Goal: Check status: Check status

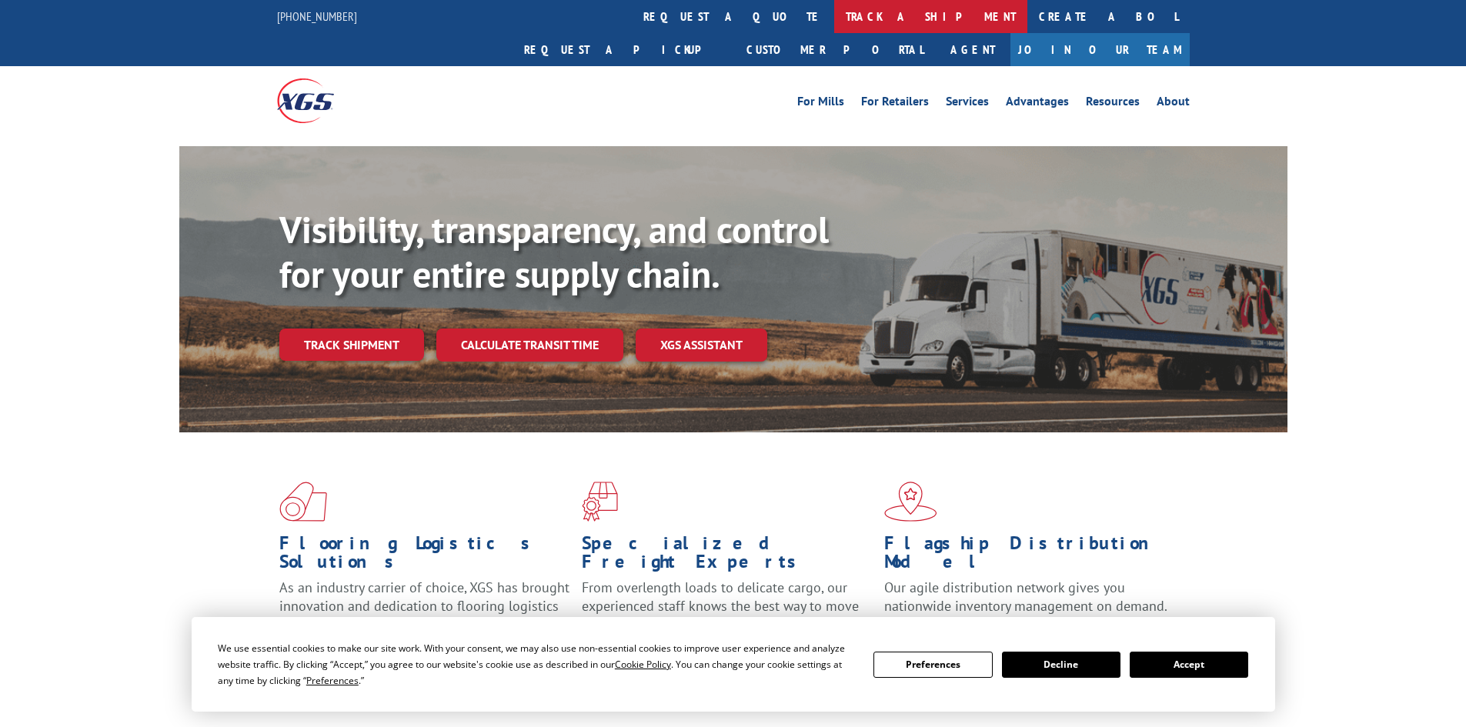
click at [834, 17] on link "track a shipment" at bounding box center [930, 16] width 193 height 33
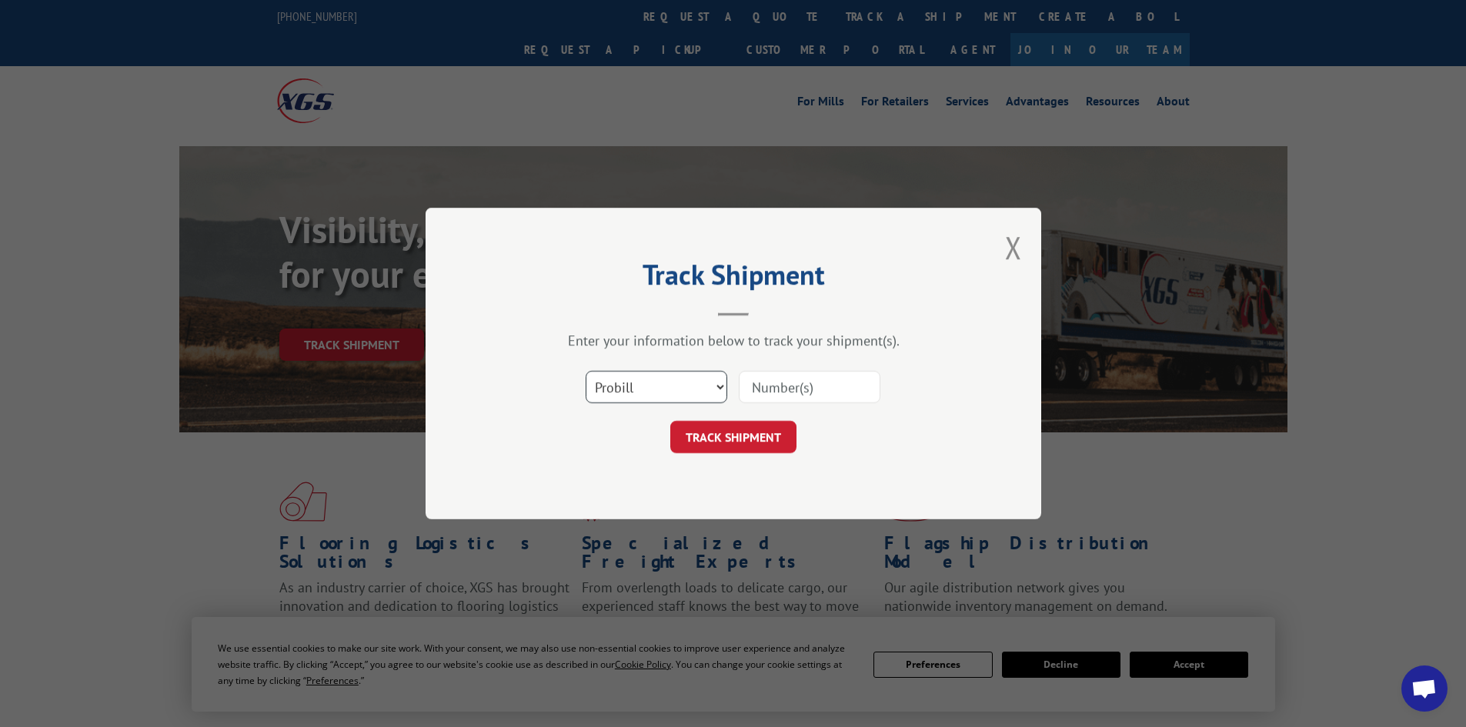
drag, startPoint x: 709, startPoint y: 387, endPoint x: 701, endPoint y: 380, distance: 10.4
click at [709, 387] on select "Select category... Probill BOL PO" at bounding box center [657, 387] width 142 height 32
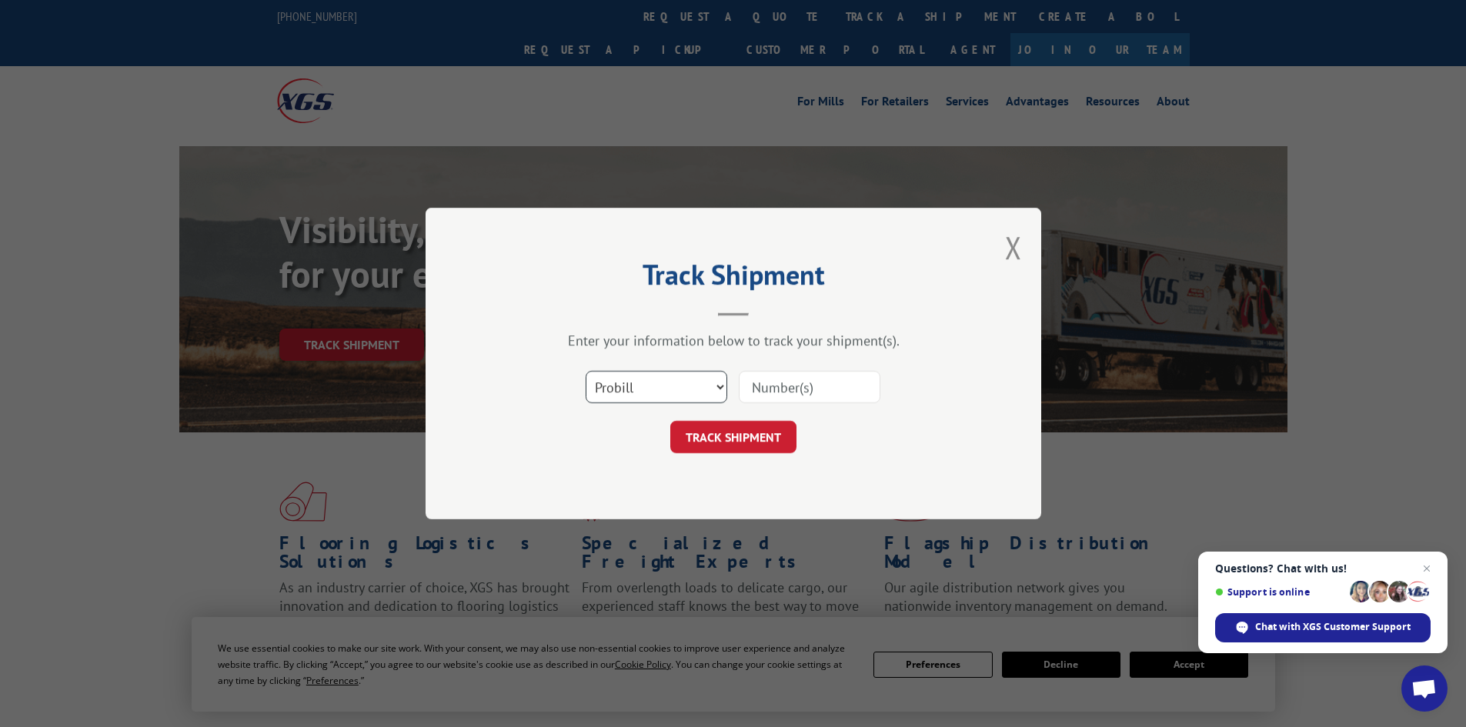
select select "bol"
click at [586, 371] on select "Select category... Probill BOL PO" at bounding box center [657, 387] width 142 height 32
paste input "7052877"
type input "7052877"
click at [760, 438] on button "TRACK SHIPMENT" at bounding box center [733, 437] width 126 height 32
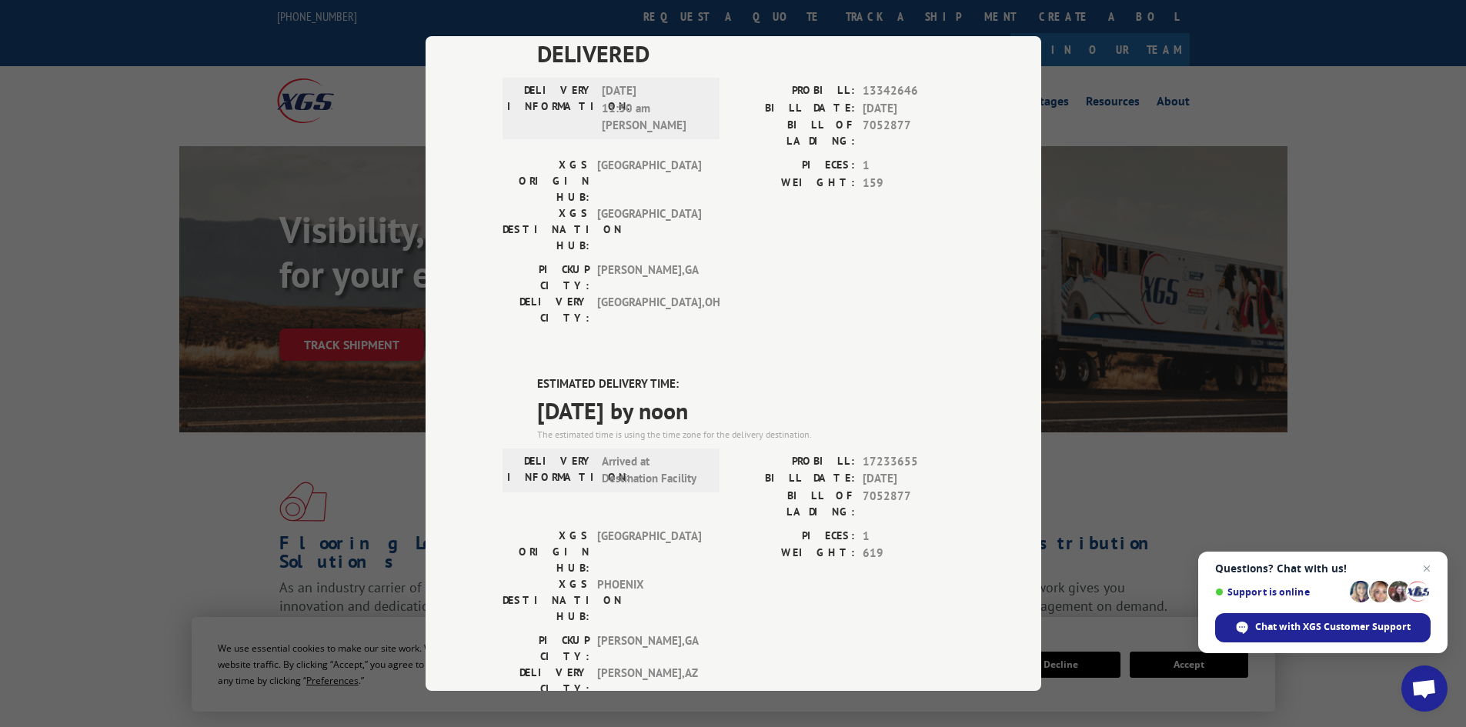
scroll to position [154, 0]
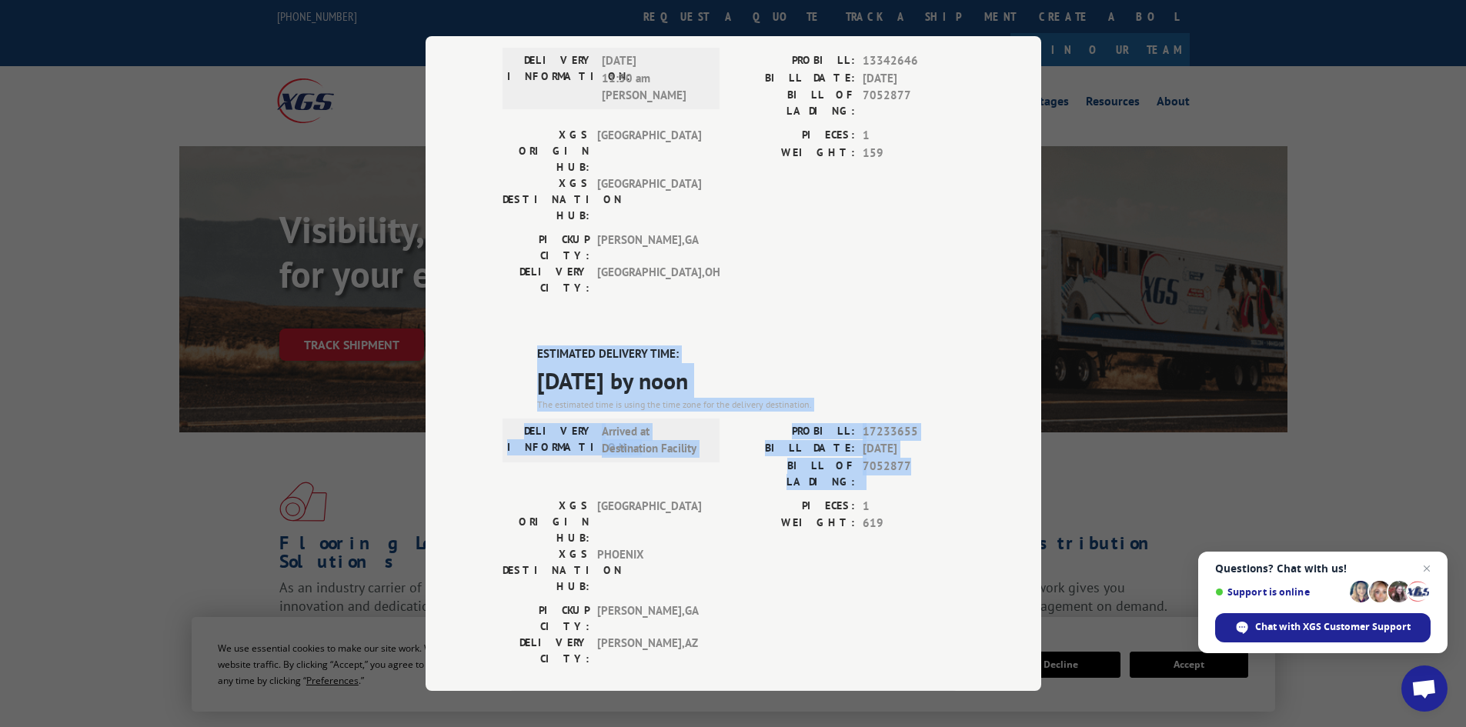
drag, startPoint x: 525, startPoint y: 262, endPoint x: 933, endPoint y: 385, distance: 426.7
click at [933, 385] on div "ESTIMATED DELIVERY TIME: [DATE] by noon The estimated time is using the time zo…" at bounding box center [733, 621] width 462 height 553
copy div "ESTIMATED DELIVERY TIME: [DATE] by noon The estimated time is using the time zo…"
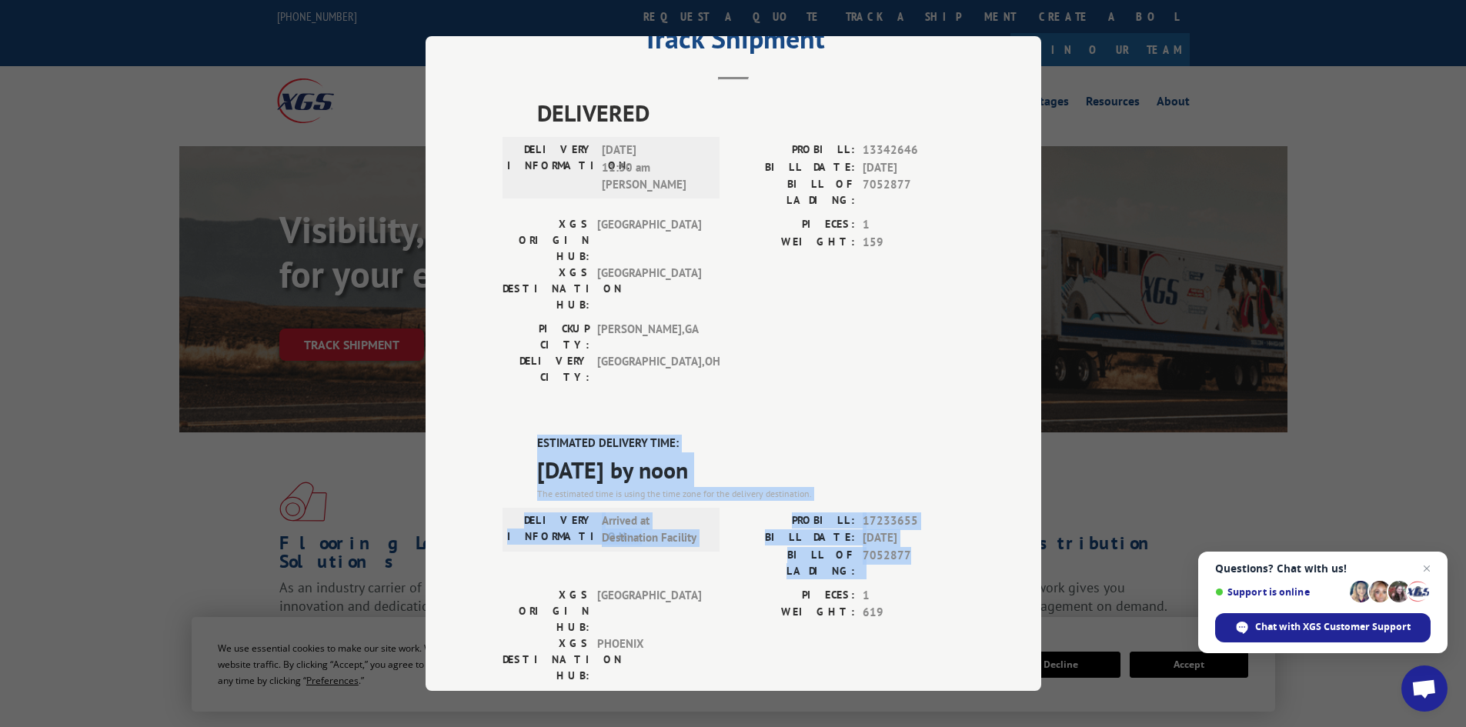
scroll to position [0, 0]
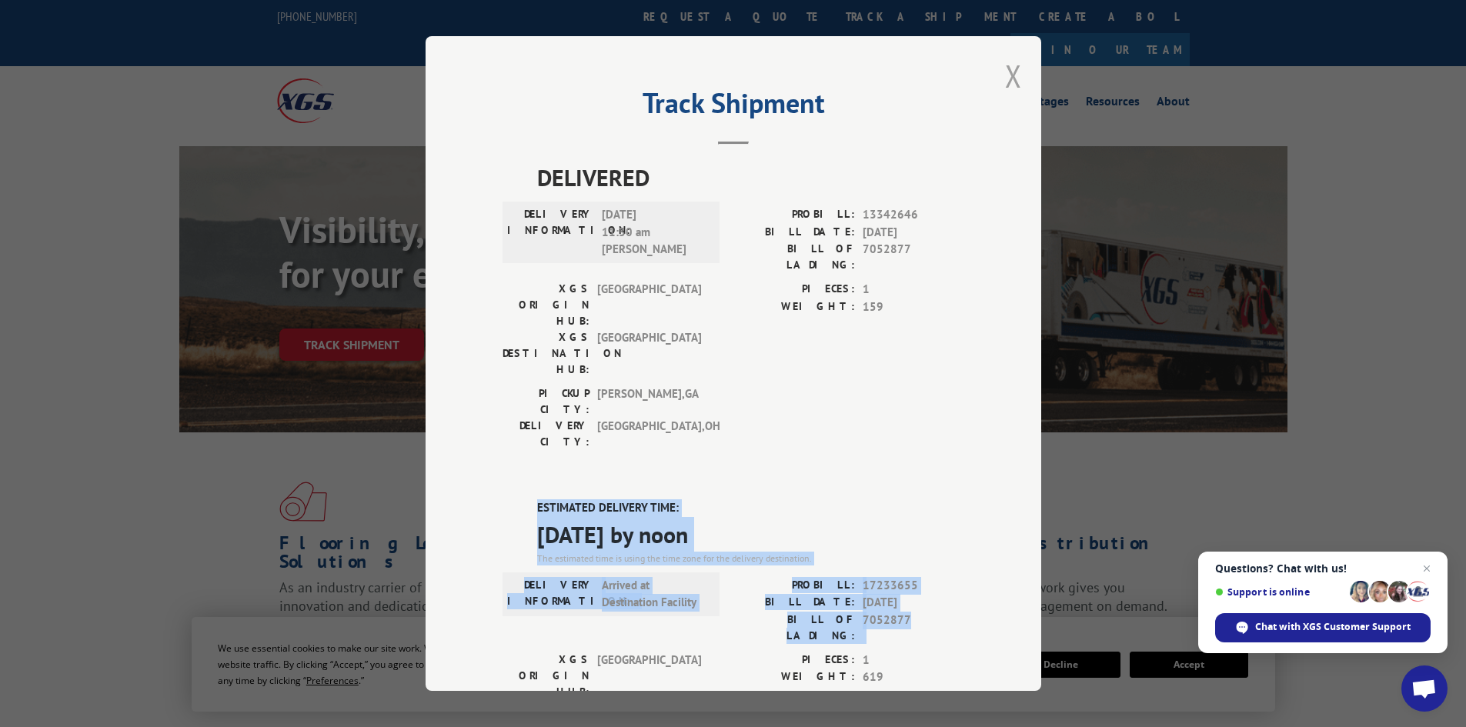
click at [1009, 75] on button "Close modal" at bounding box center [1013, 75] width 17 height 41
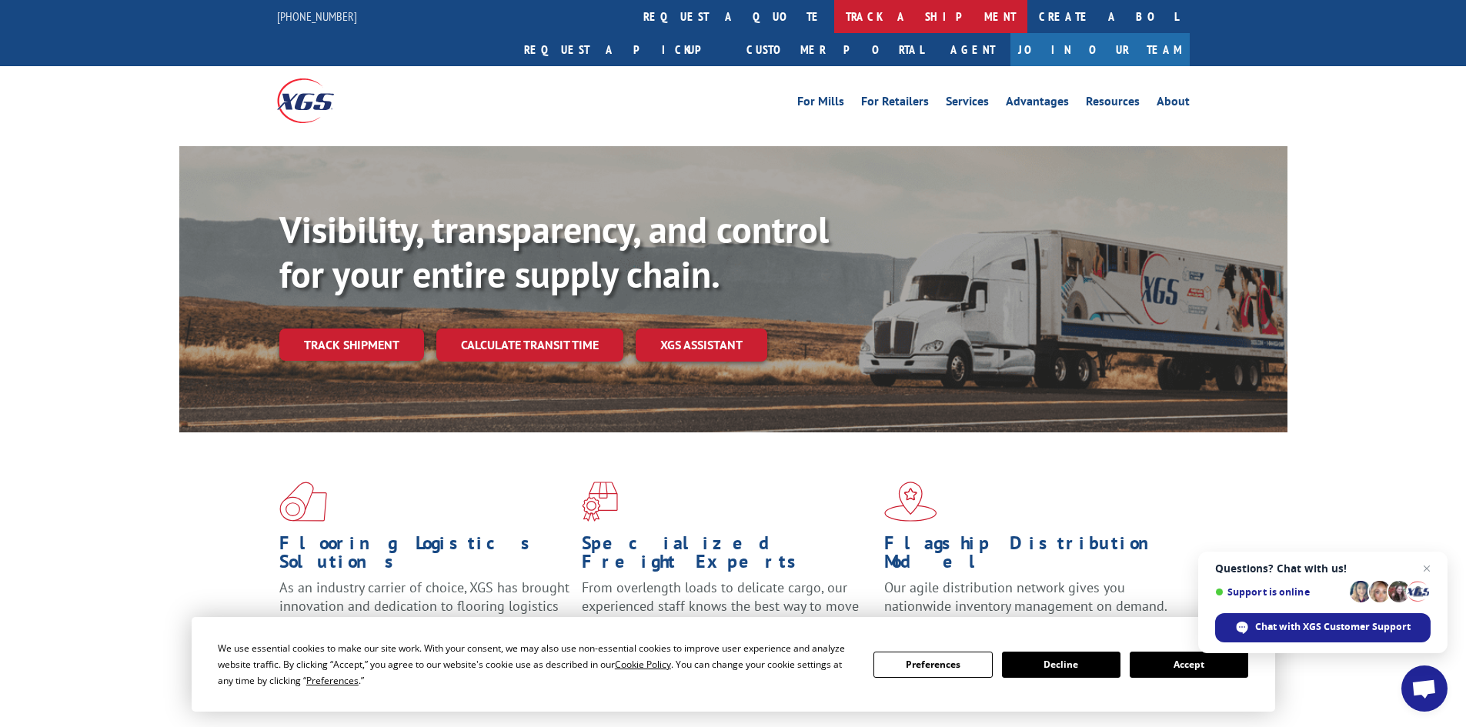
click at [834, 12] on link "track a shipment" at bounding box center [930, 16] width 193 height 33
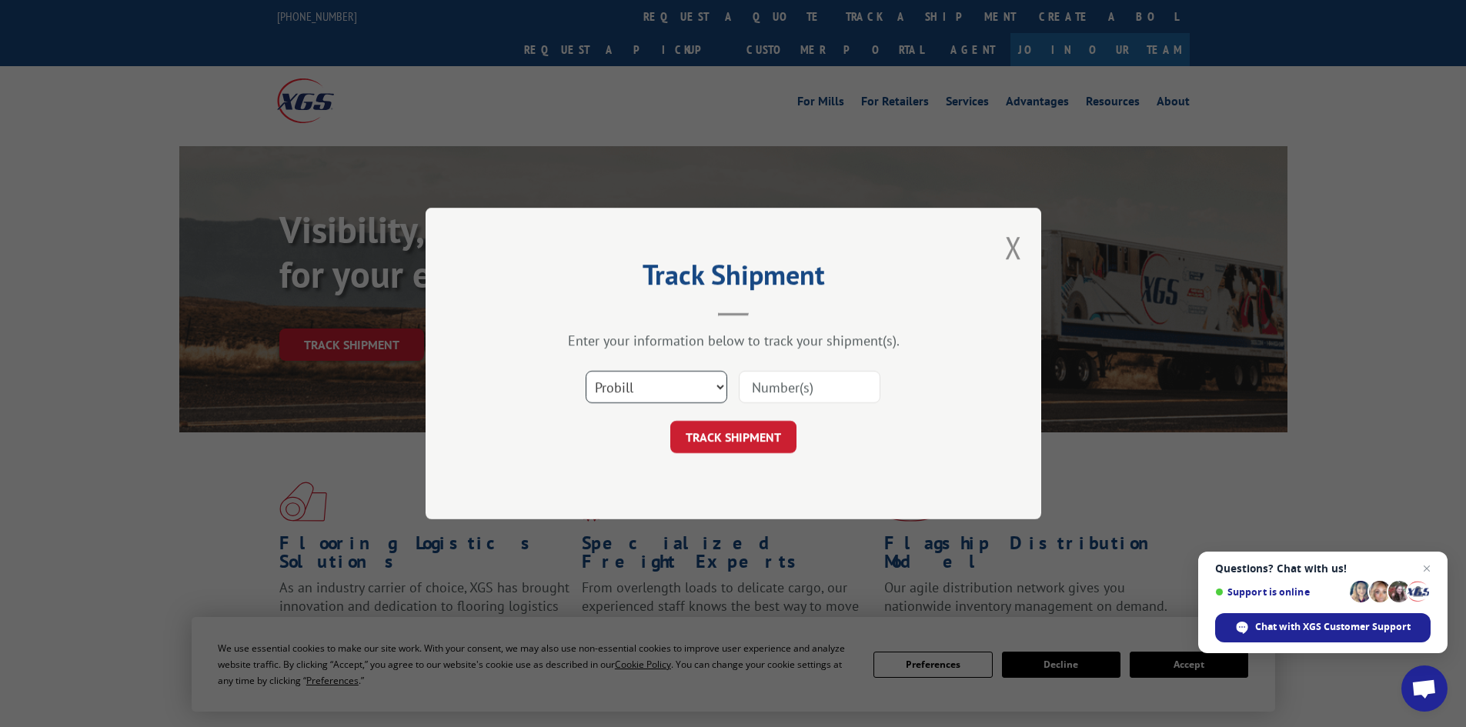
click at [719, 385] on select "Select category... Probill BOL PO" at bounding box center [657, 387] width 142 height 32
select select "bol"
click at [586, 371] on select "Select category... Probill BOL PO" at bounding box center [657, 387] width 142 height 32
click at [763, 386] on input at bounding box center [810, 387] width 142 height 32
paste input "471224"
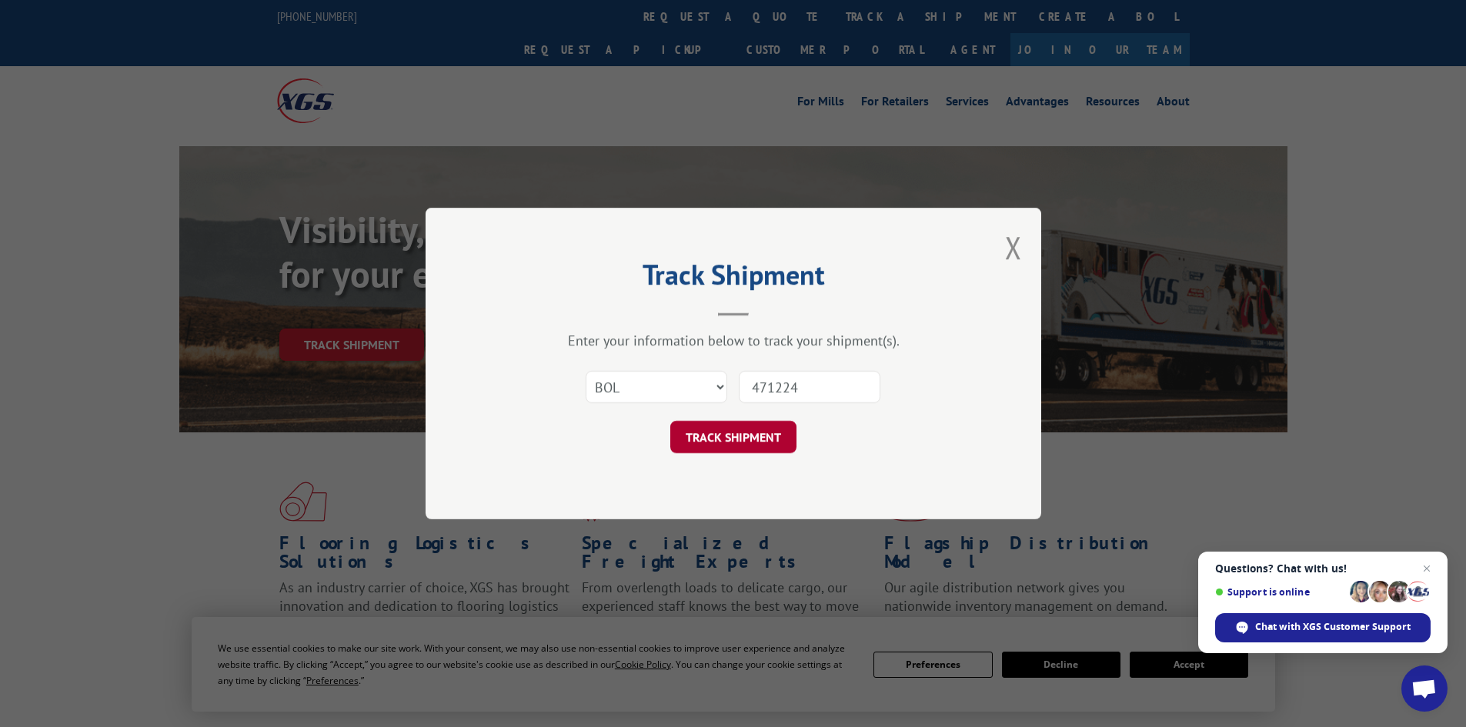
type input "471224"
click at [748, 437] on button "TRACK SHIPMENT" at bounding box center [733, 437] width 126 height 32
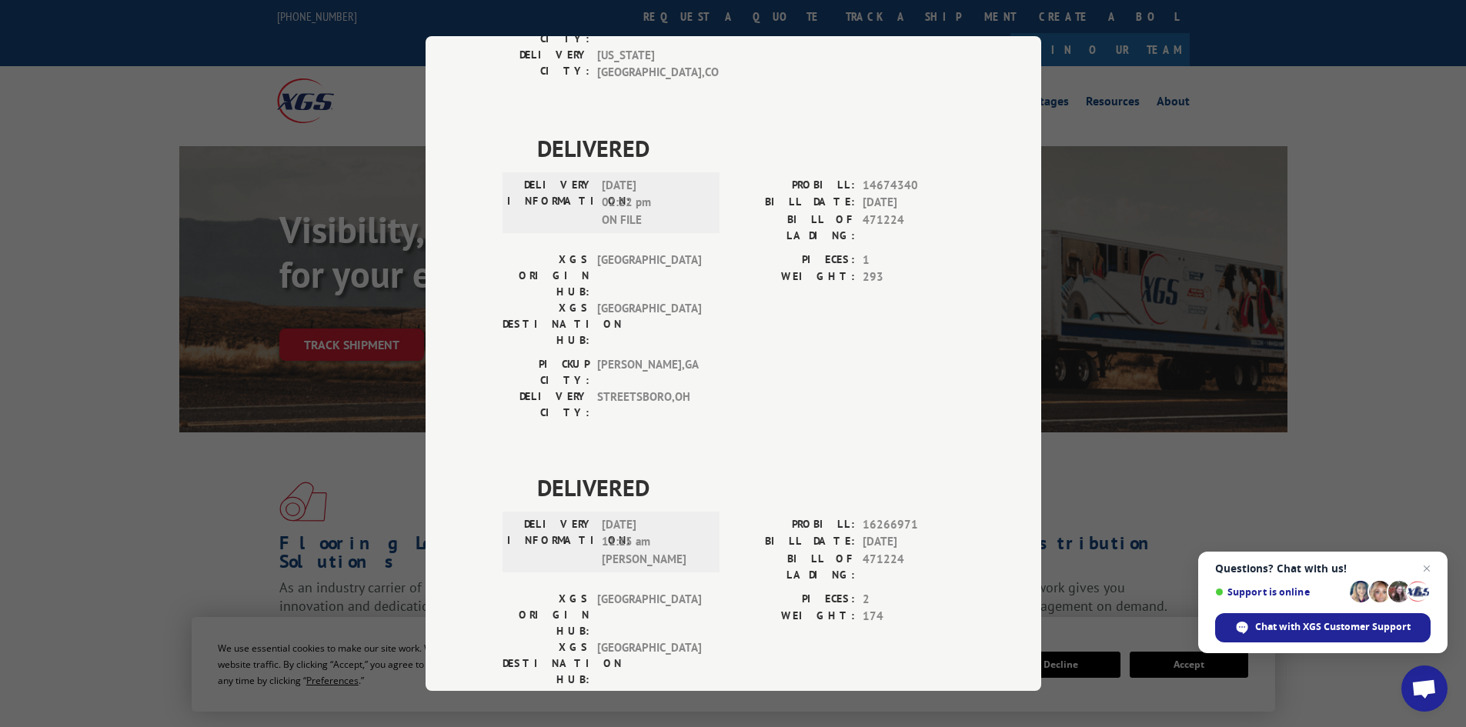
scroll to position [1000, 0]
